Goal: Task Accomplishment & Management: Complete application form

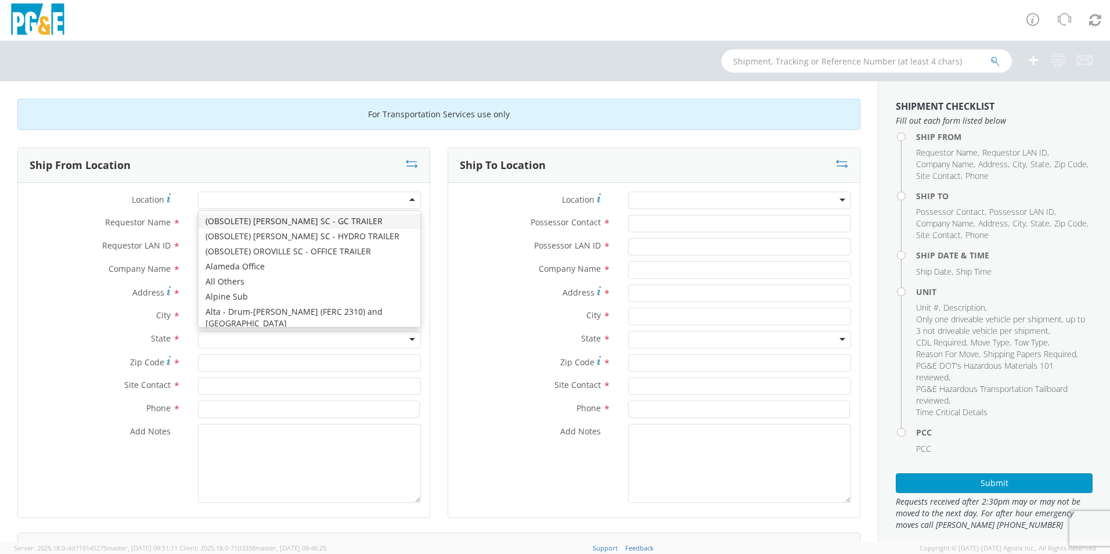
click at [230, 199] on div at bounding box center [309, 200] width 223 height 17
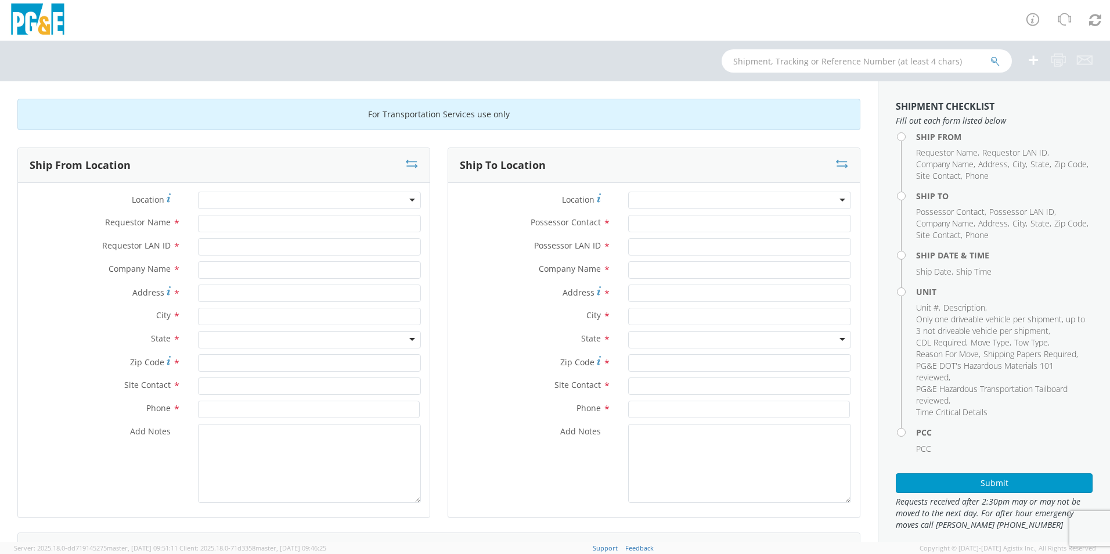
click at [69, 248] on label "Requestor LAN ID *" at bounding box center [103, 245] width 171 height 15
click at [198, 248] on input "Requestor LAN ID *" at bounding box center [309, 246] width 223 height 17
click at [244, 226] on input "Requestor Name *" at bounding box center [309, 223] width 223 height 17
click at [221, 225] on input "Requestor Name *" at bounding box center [309, 223] width 223 height 17
type input "[PERSON_NAME]"
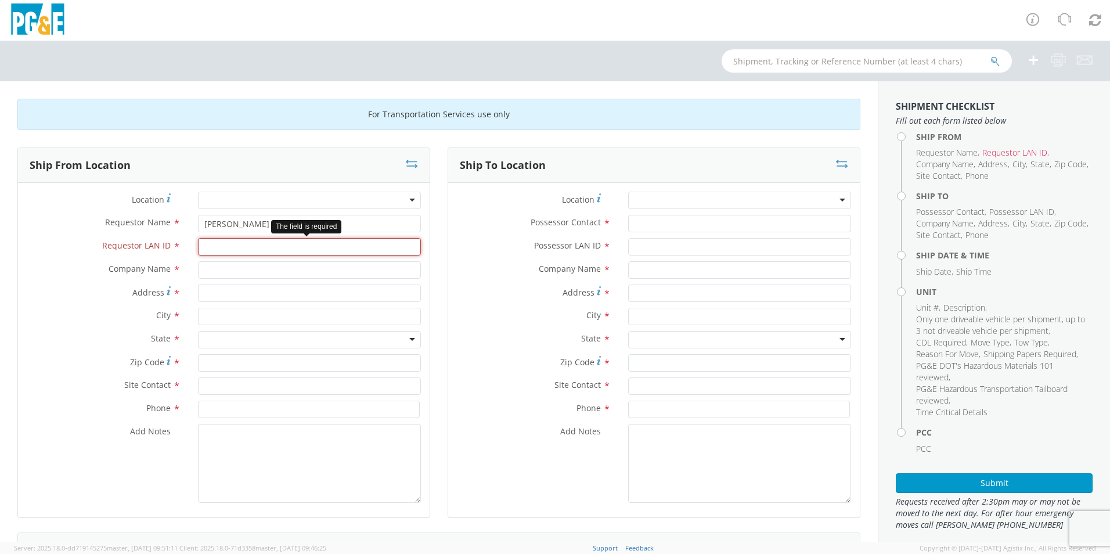
click at [229, 248] on input "Requestor LAN ID *" at bounding box center [309, 246] width 223 height 17
type input "FXGE"
click at [222, 273] on input "text" at bounding box center [309, 269] width 223 height 17
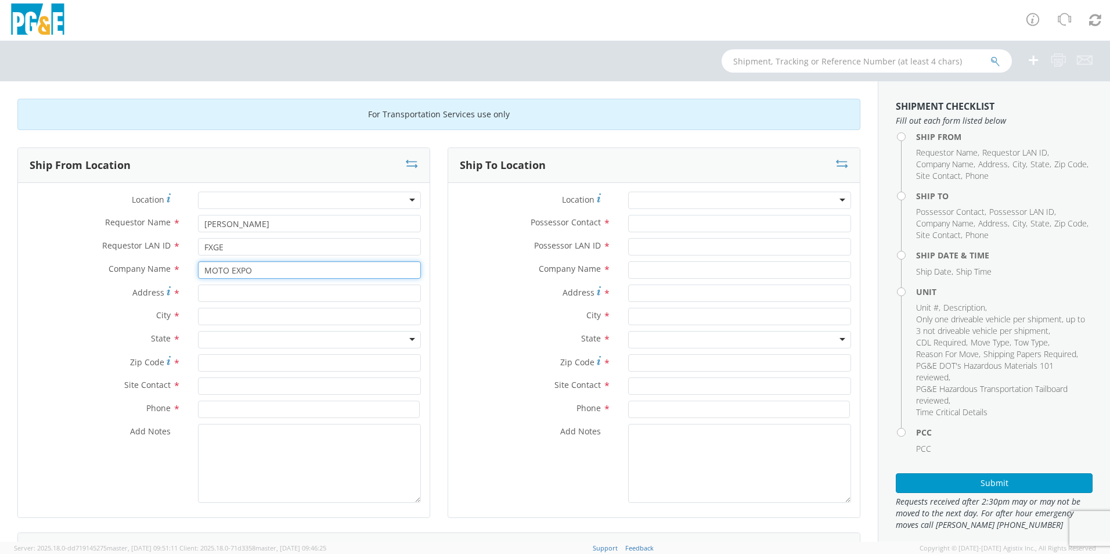
type input "MOTO EXPO"
click at [230, 291] on input "Address *" at bounding box center [309, 292] width 223 height 17
type input "[STREET_ADDRESS][PERSON_NAME]"
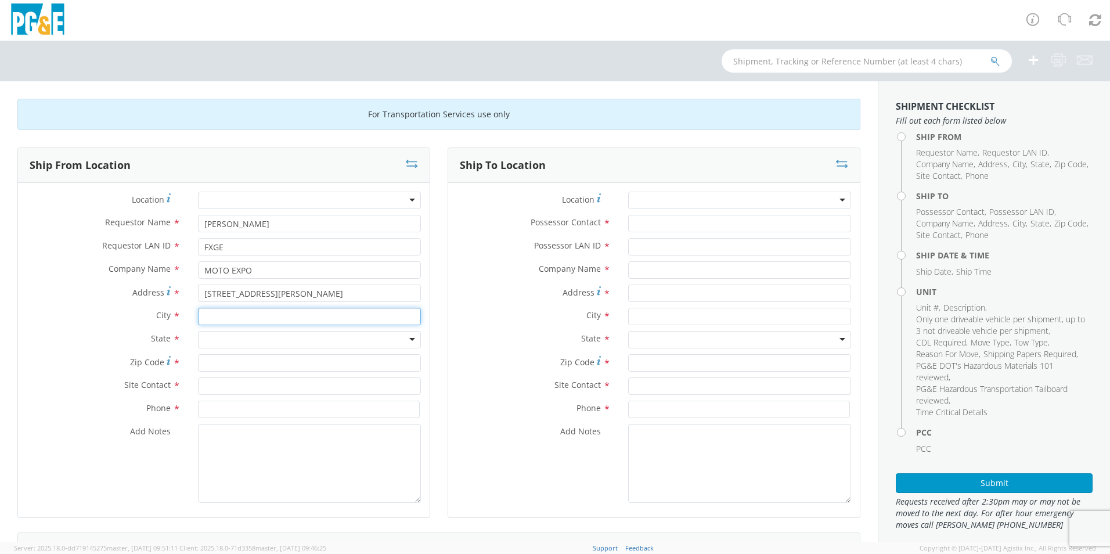
click at [232, 315] on input "text" at bounding box center [309, 316] width 223 height 17
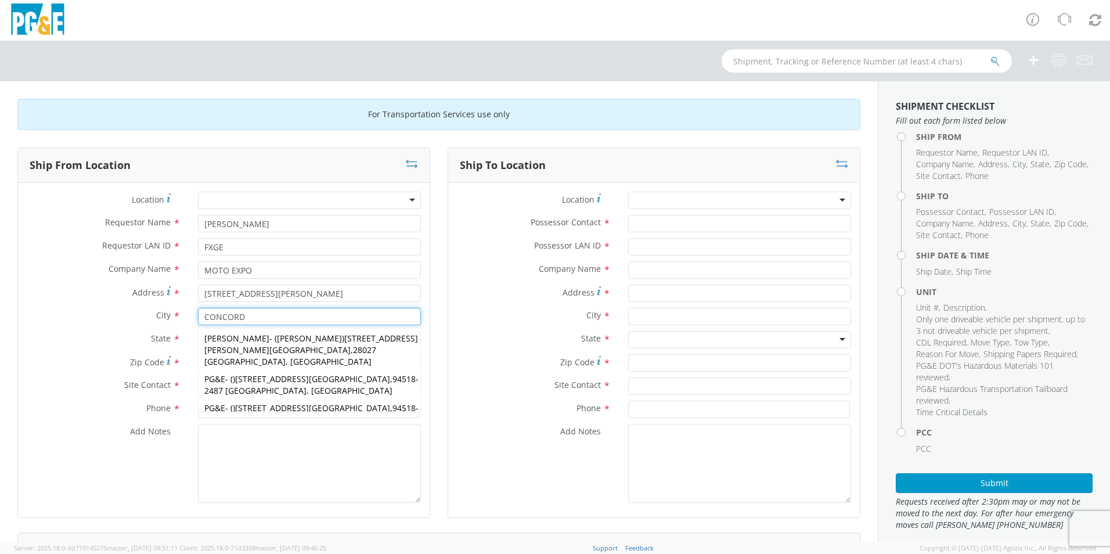
type input "CONCORD"
click at [163, 338] on span "State" at bounding box center [161, 338] width 20 height 11
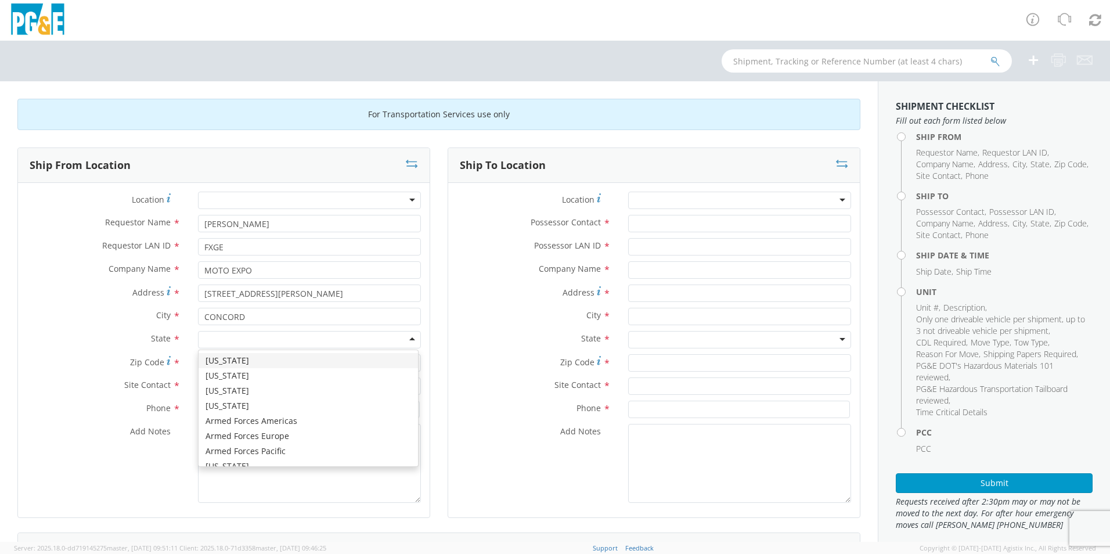
click at [227, 340] on div at bounding box center [309, 339] width 223 height 17
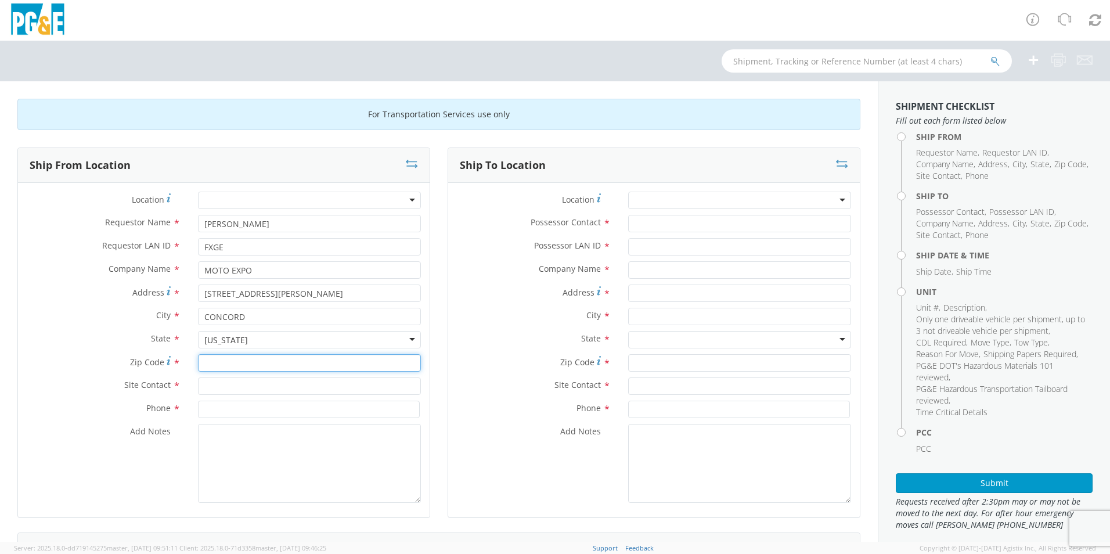
click at [219, 365] on input "Zip Code *" at bounding box center [309, 362] width 223 height 17
click at [239, 362] on input "Zip Code *" at bounding box center [309, 362] width 223 height 17
type input "95520"
click at [228, 383] on input "text" at bounding box center [309, 385] width 223 height 17
type input "SERVICE MANAGER"
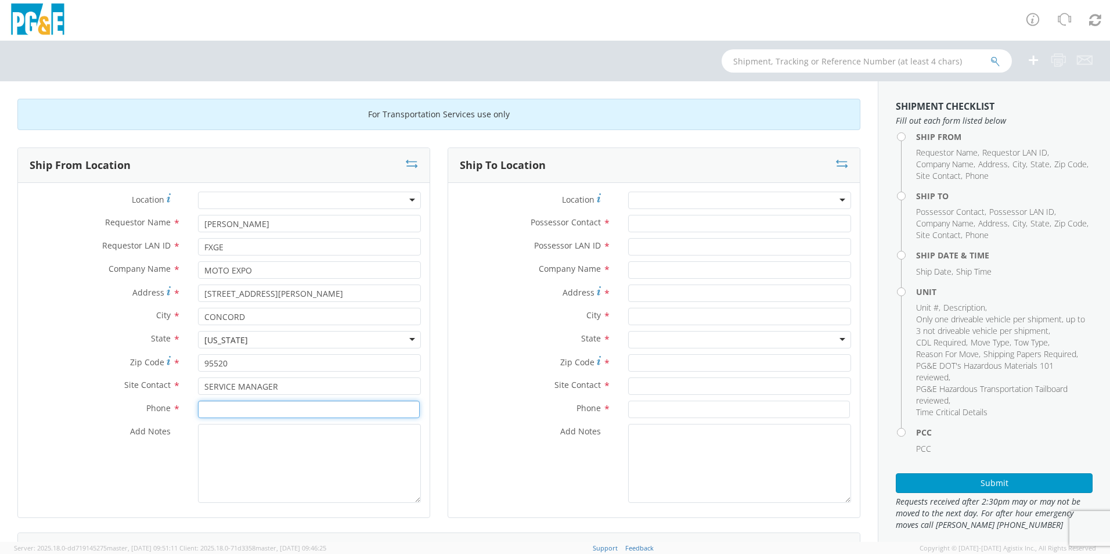
click at [269, 409] on input at bounding box center [309, 409] width 222 height 17
click at [233, 407] on input at bounding box center [309, 409] width 222 height 17
type input "[PHONE_NUMBER]"
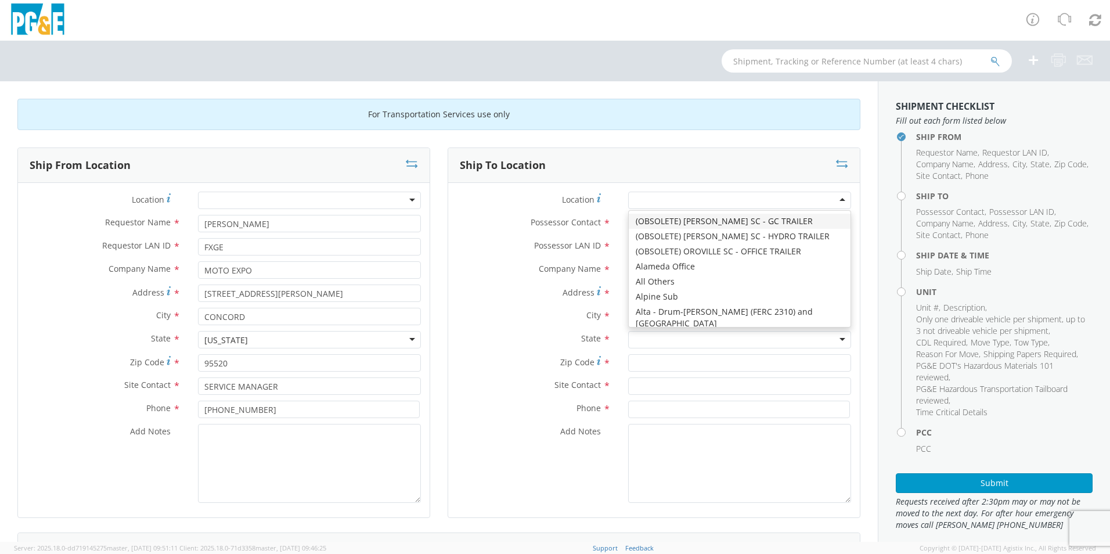
click at [834, 199] on div at bounding box center [739, 200] width 223 height 17
type input "PG&E"
type input "[STREET_ADDRESS]"
type input "San [PERSON_NAME]"
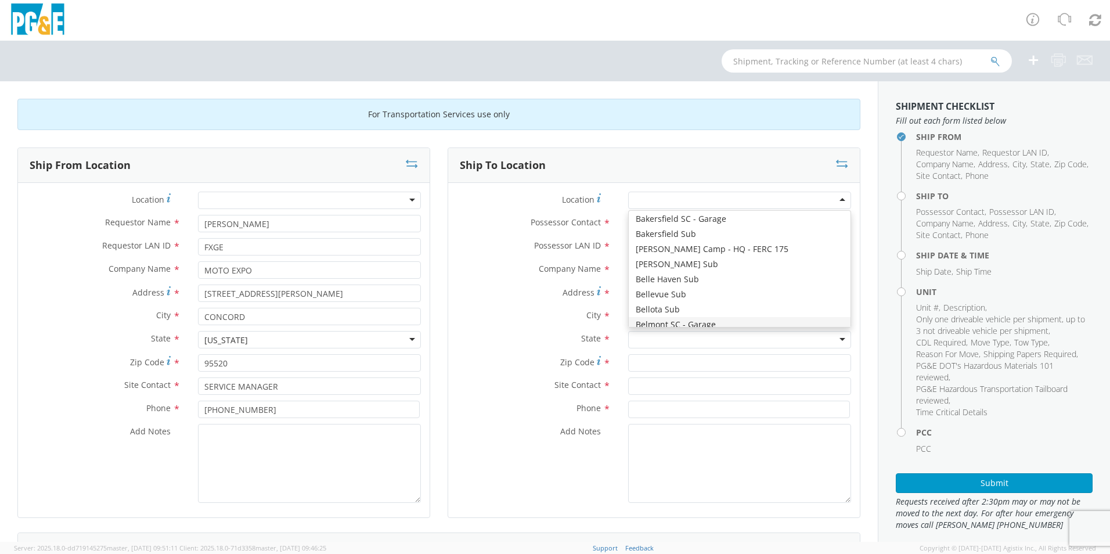
type input "94070"
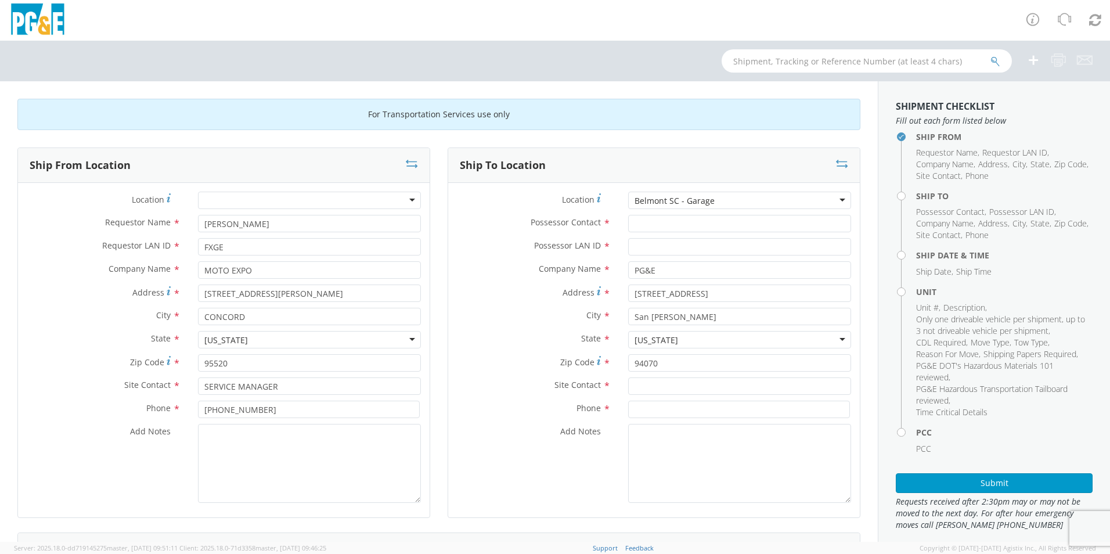
scroll to position [0, 0]
click at [649, 224] on input "Possessor Contact *" at bounding box center [739, 223] width 223 height 17
type input "[PERSON_NAME]"
click at [654, 247] on input "Possessor LAN ID *" at bounding box center [739, 246] width 223 height 17
type input "FXGE"
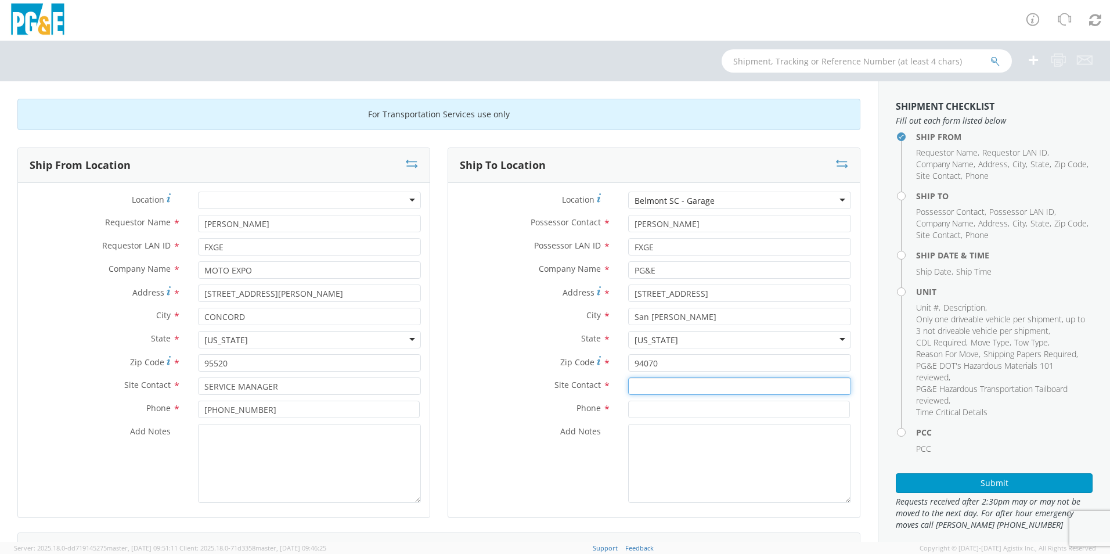
click at [632, 386] on input "text" at bounding box center [739, 385] width 223 height 17
type input "[PERSON_NAME] OR [PERSON_NAME]"
click at [665, 413] on input at bounding box center [739, 409] width 222 height 17
type input "[PHONE_NUMBER]"
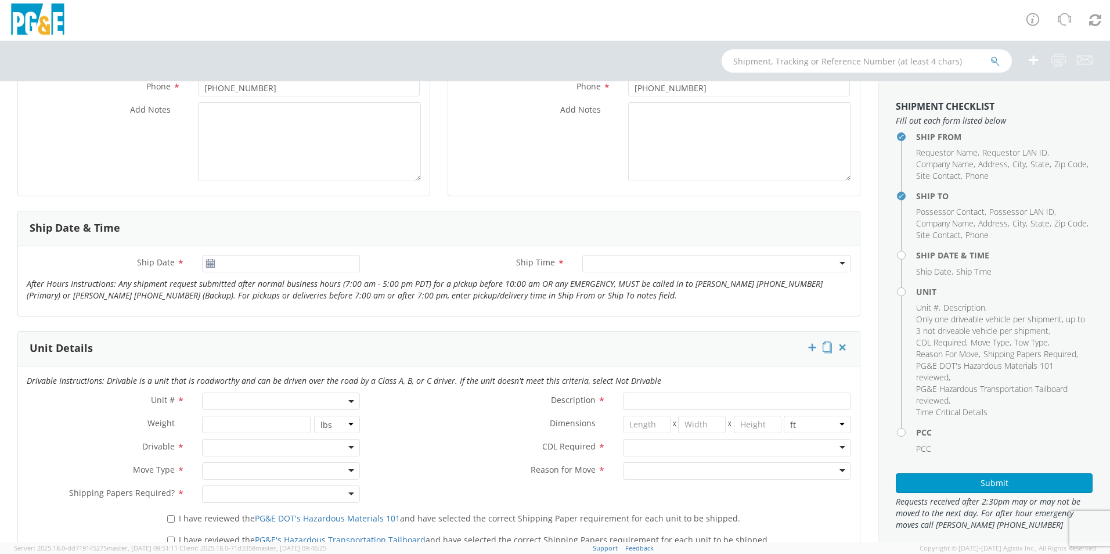
scroll to position [348, 0]
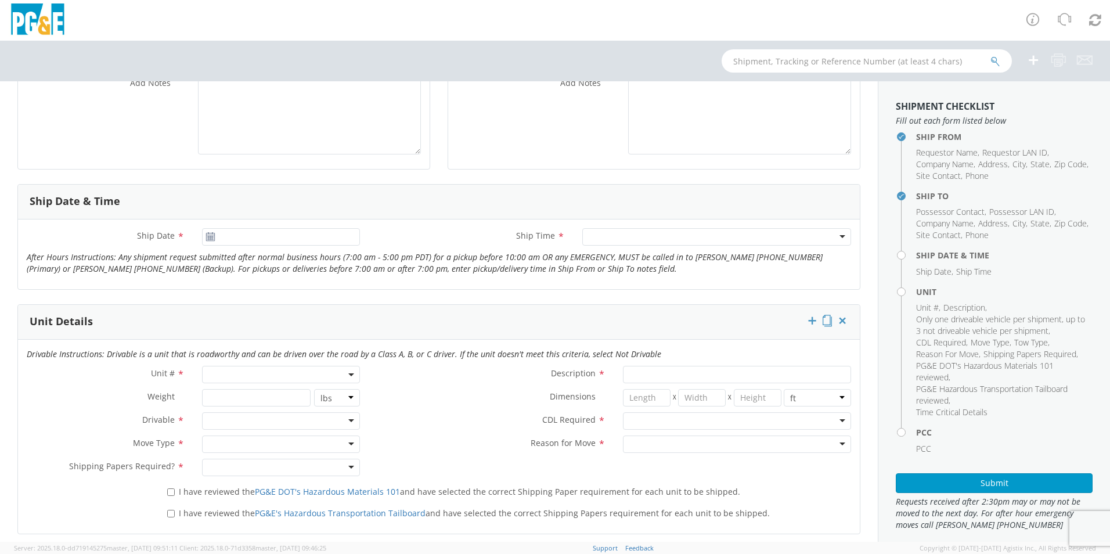
click at [207, 239] on icon at bounding box center [211, 236] width 10 height 9
click at [171, 235] on span "Ship Date" at bounding box center [156, 235] width 38 height 11
click at [202, 235] on input "Ship Date *" at bounding box center [281, 236] width 158 height 17
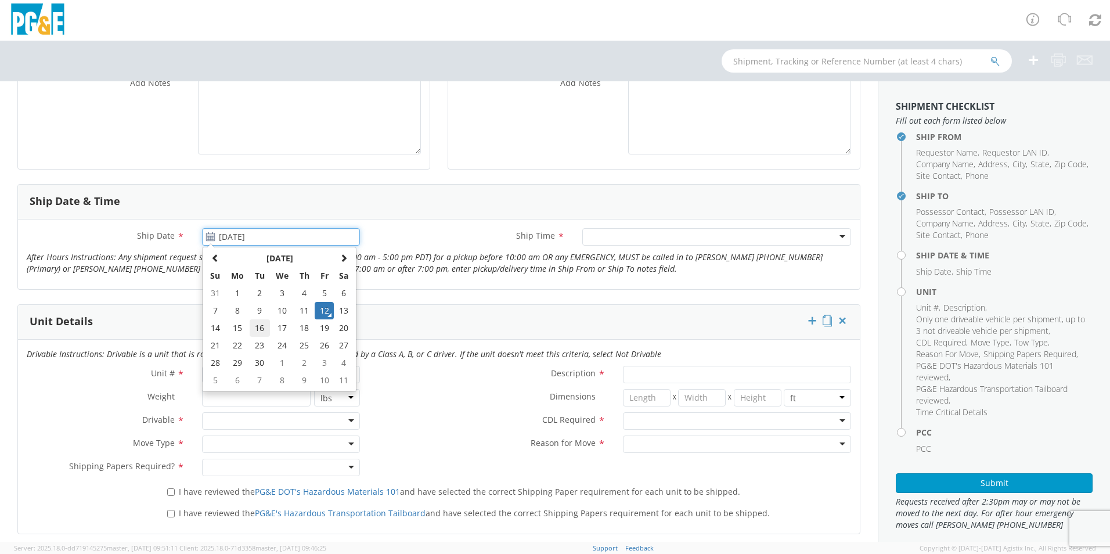
click at [258, 326] on td "16" at bounding box center [260, 327] width 20 height 17
type input "[DATE]"
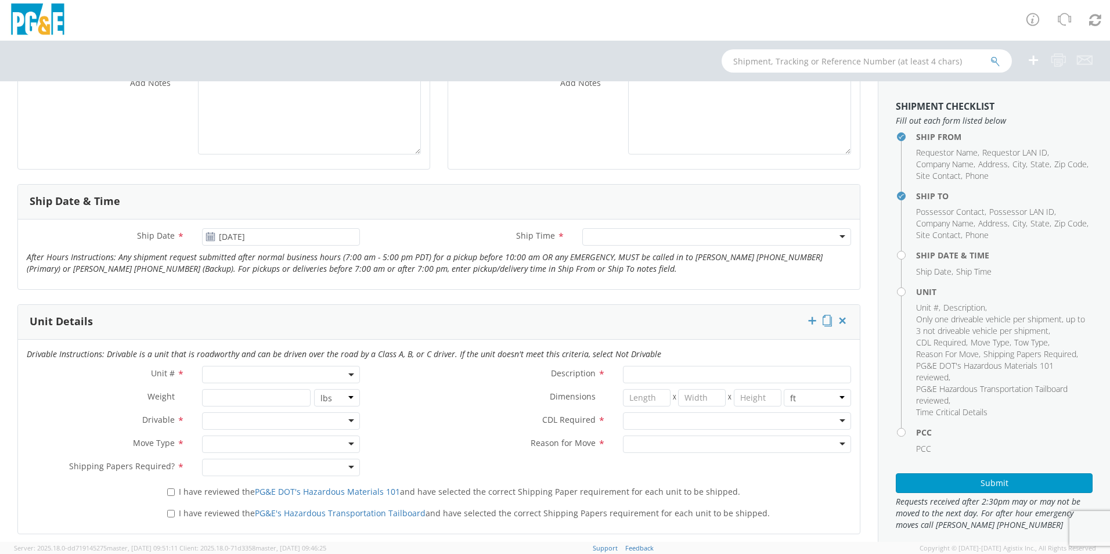
click at [557, 232] on span "*" at bounding box center [561, 236] width 8 height 13
click at [557, 233] on span "*" at bounding box center [561, 236] width 8 height 13
click at [606, 236] on div at bounding box center [716, 236] width 269 height 17
click at [308, 373] on span at bounding box center [281, 374] width 158 height 17
click at [260, 392] on input "search" at bounding box center [280, 393] width 150 height 17
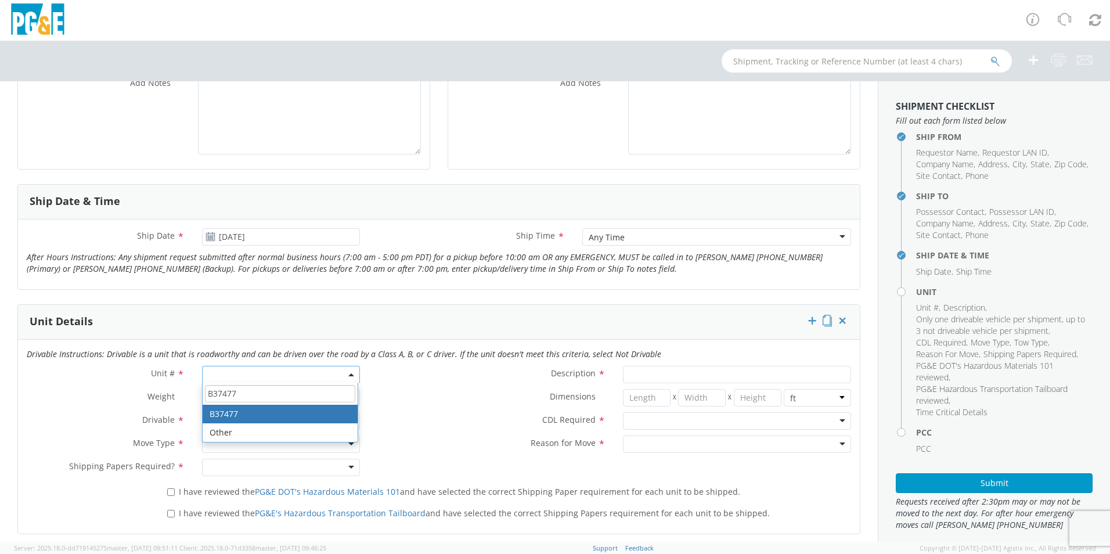
type input "B37477"
type input "EQ; UTILITY TRANSPORT"
select select "B37477"
select select "? string: ?"
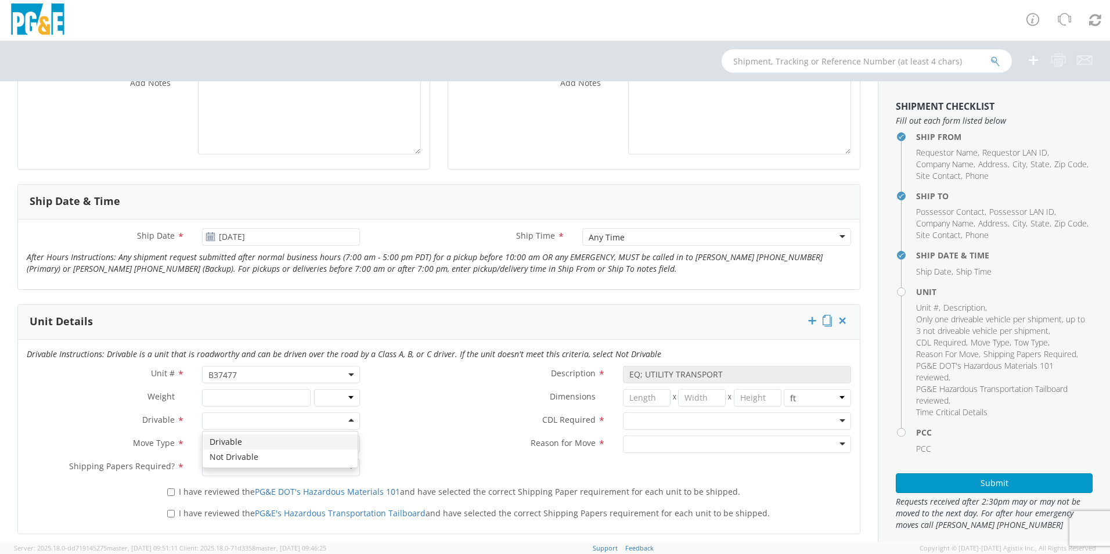
click at [347, 420] on div at bounding box center [281, 420] width 158 height 17
click at [347, 444] on div at bounding box center [281, 443] width 158 height 17
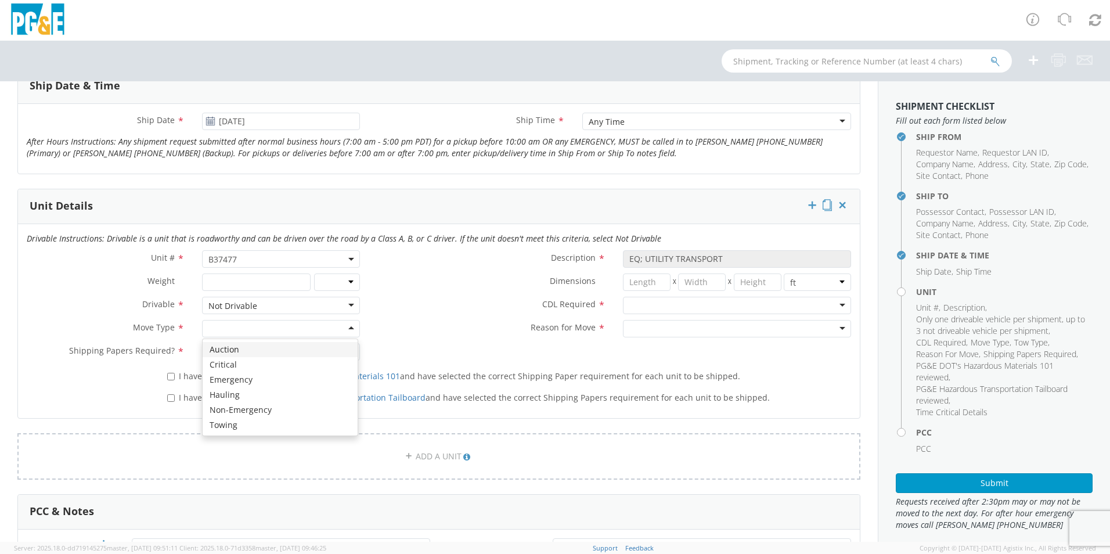
scroll to position [464, 0]
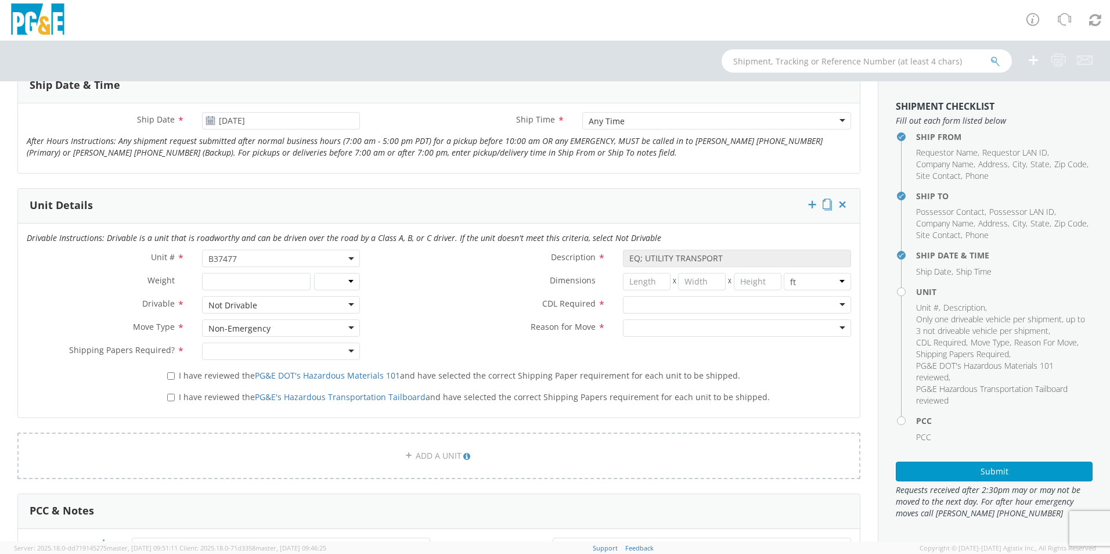
click at [350, 348] on div at bounding box center [281, 351] width 158 height 17
click at [165, 374] on div "I have reviewed the PG&E DOT's Hazardous Materials 101 and have selected the co…" at bounding box center [508, 374] width 701 height 16
click at [168, 373] on input "I have reviewed the PG&E DOT's Hazardous Materials 101 and have selected the co…" at bounding box center [171, 376] width 8 height 8
checkbox input "true"
click at [168, 395] on input "I have reviewed the PG&E's Hazardous Transportation Tailboard and have selected…" at bounding box center [171, 398] width 8 height 8
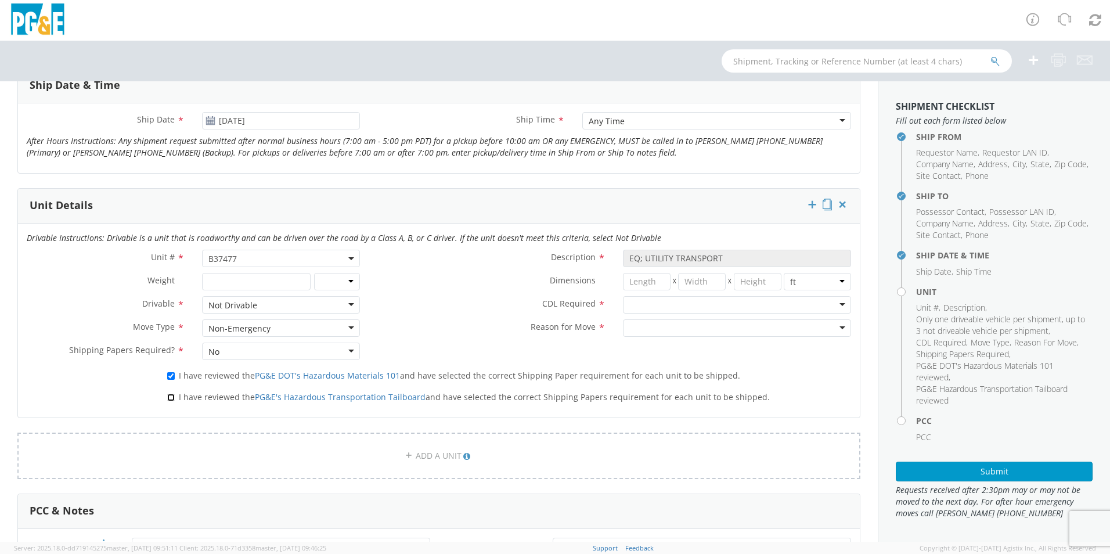
checkbox input "true"
click at [833, 303] on div at bounding box center [737, 304] width 228 height 17
click at [832, 328] on div at bounding box center [737, 327] width 228 height 17
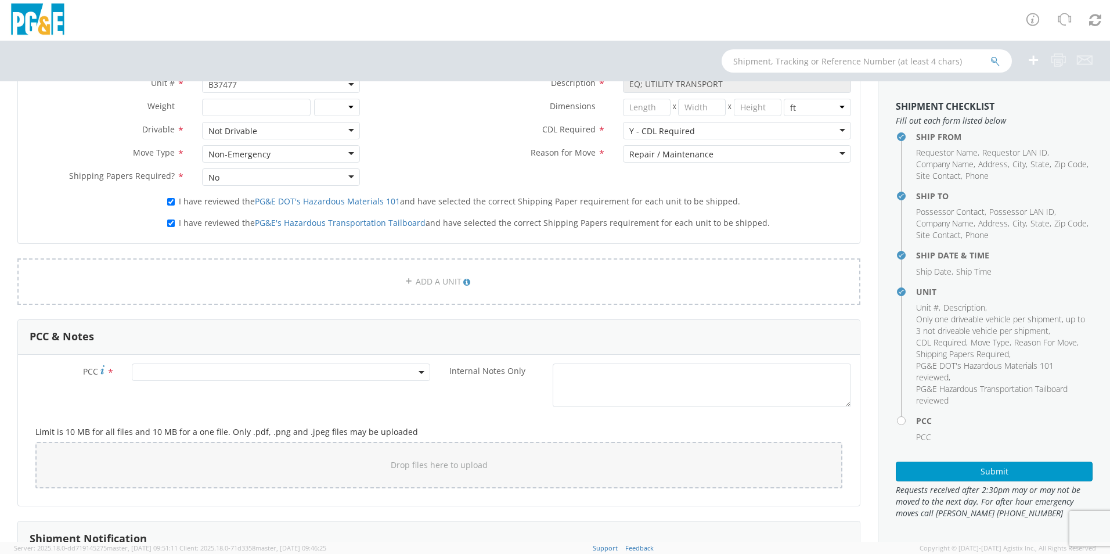
scroll to position [697, 0]
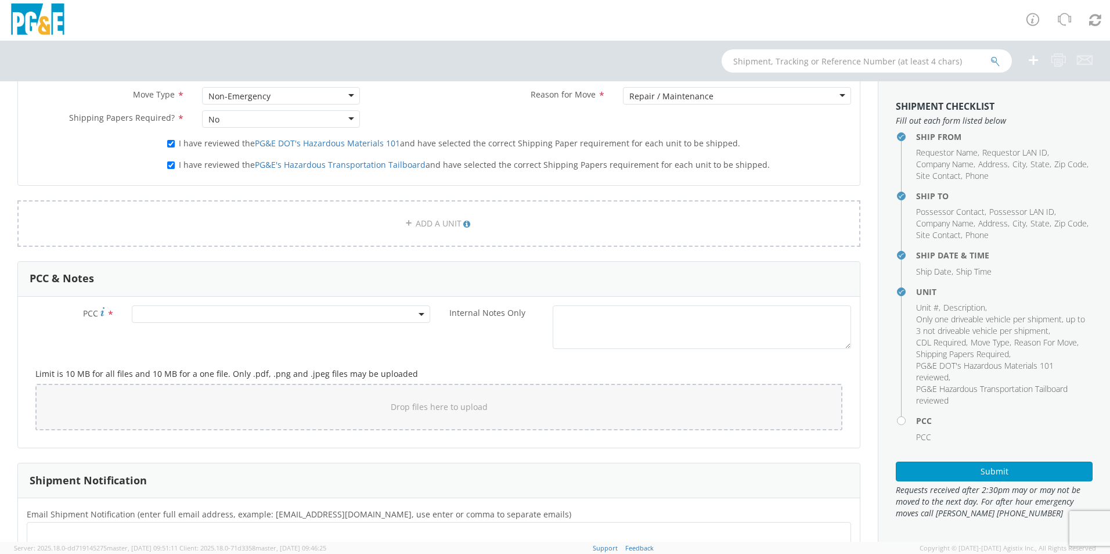
click at [206, 312] on span at bounding box center [281, 313] width 298 height 17
click at [199, 333] on input "number" at bounding box center [279, 333] width 289 height 17
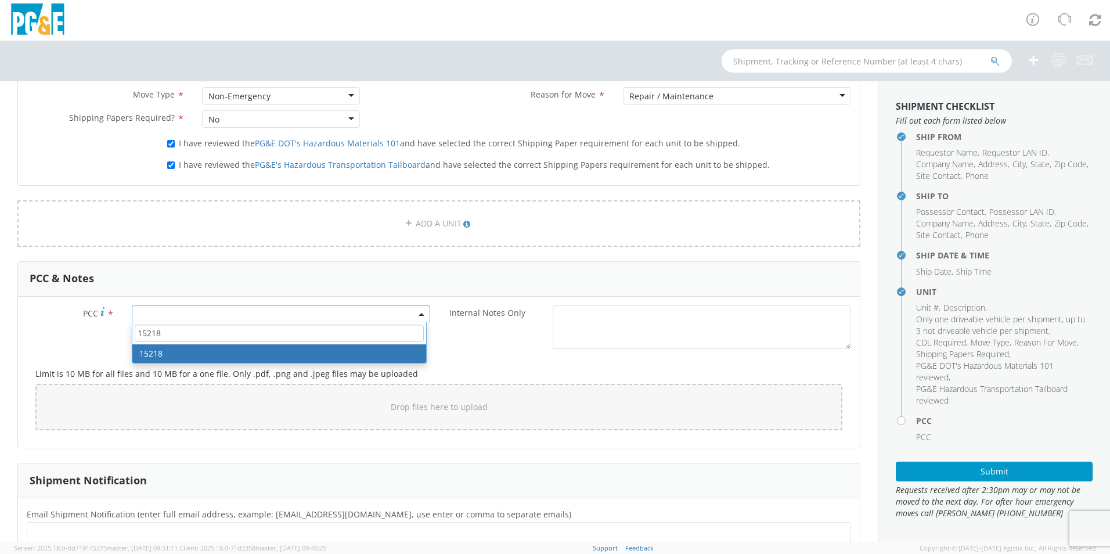
type input "15218"
select select "15218"
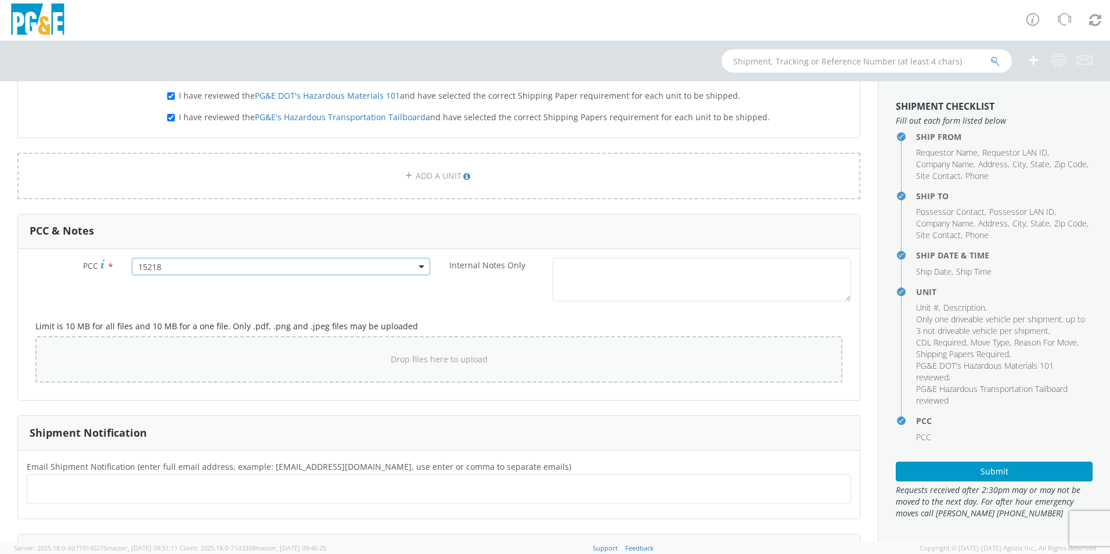
scroll to position [734, 0]
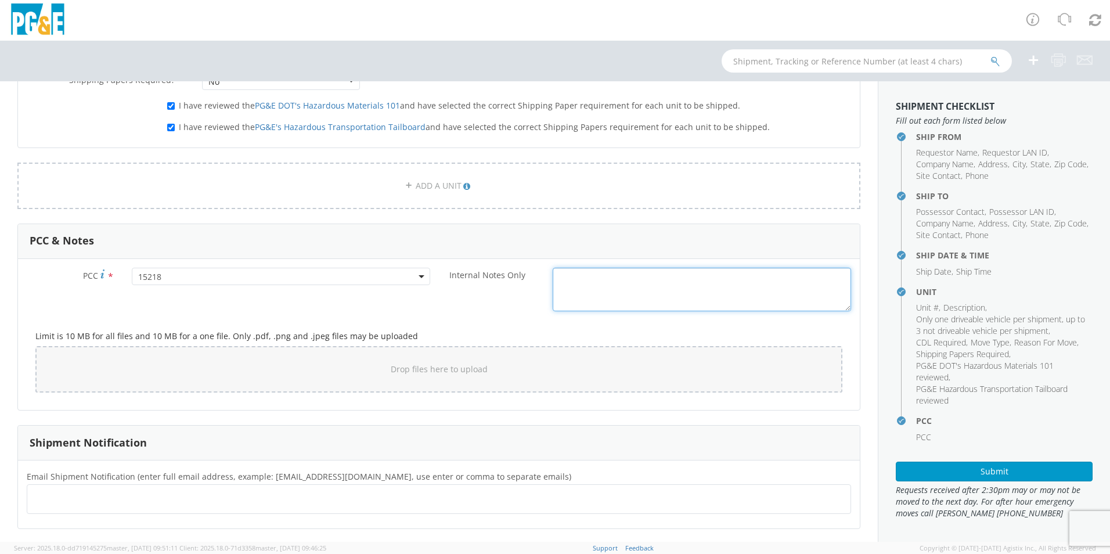
click at [575, 287] on textarea "Internal Notes Only *" at bounding box center [702, 290] width 298 height 44
click at [690, 290] on textarea "THIS VENDER IS CLOSED [DATE] AND [DATE]. UNIT WILL NEED TO BE TRANSPORTED ON A …" at bounding box center [702, 290] width 298 height 44
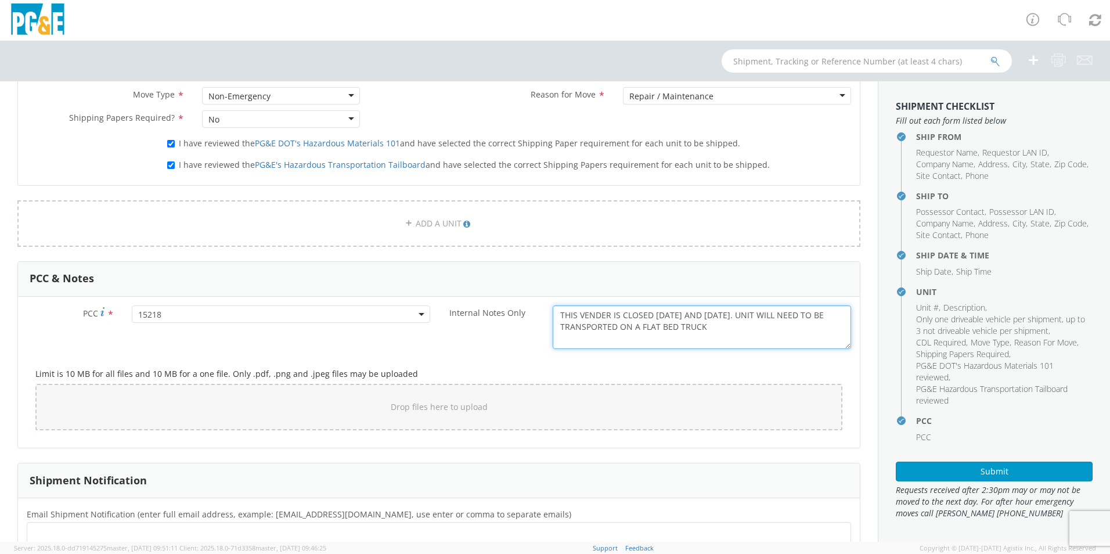
scroll to position [851, 0]
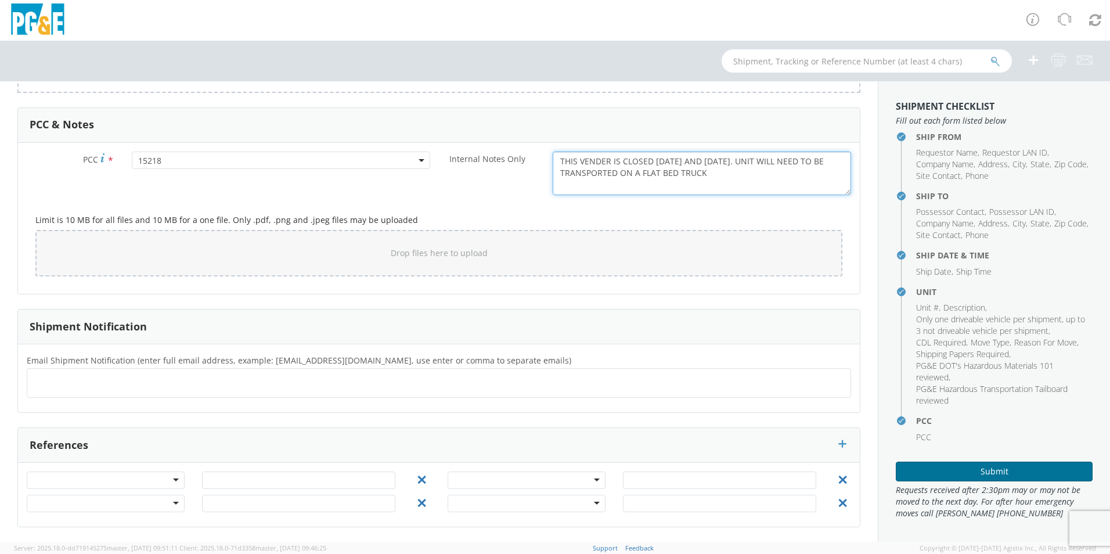
type textarea "THIS VENDER IS CLOSED [DATE] AND [DATE]. UNIT WILL NEED TO BE TRANSPORTED ON A …"
click at [985, 468] on button "Submit" at bounding box center [994, 472] width 197 height 20
